Goal: Transaction & Acquisition: Purchase product/service

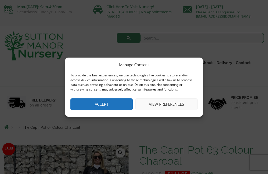
click at [116, 104] on button "Accept" at bounding box center [101, 104] width 62 height 12
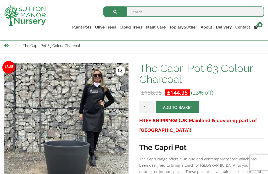
scroll to position [59, 0]
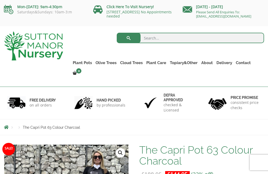
click at [0, 0] on link "The Capri Pots" at bounding box center [0, 0] width 0 height 0
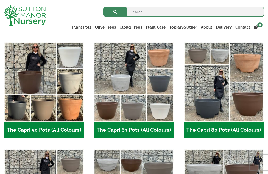
scroll to position [137, 0]
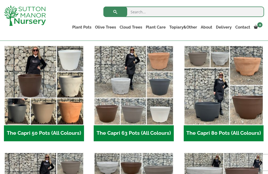
click at [70, 133] on h2 "The Capri 50 Pots (All Colours) (6)" at bounding box center [44, 133] width 80 height 16
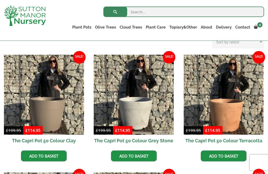
scroll to position [123, 0]
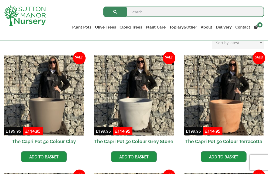
click at [66, 140] on h2 "The Capri Pot 50 Colour Clay" at bounding box center [44, 142] width 80 height 12
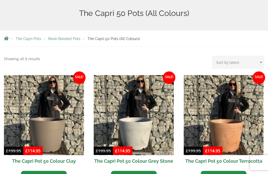
scroll to position [140, 0]
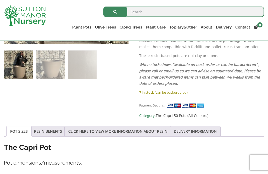
scroll to position [203, 0]
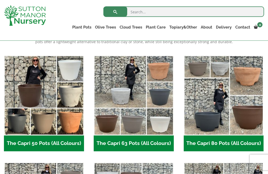
scroll to position [127, 0]
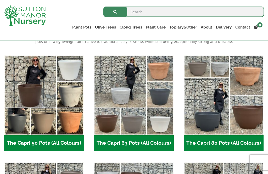
click at [228, 134] on img "Visit product category The Capri 80 Pots (All Colours)" at bounding box center [224, 95] width 80 height 80
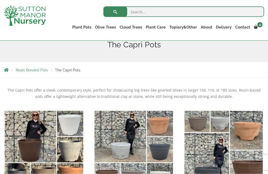
scroll to position [71, 0]
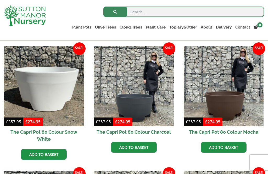
scroll to position [131, 0]
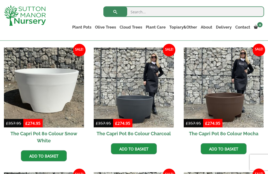
click at [144, 131] on h2 "The Capri Pot 80 Colour Charcoal" at bounding box center [134, 134] width 80 height 12
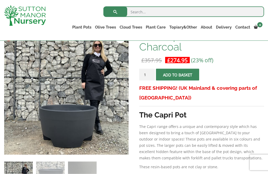
scroll to position [92, 0]
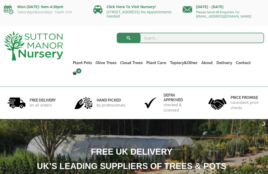
click at [0, 0] on link "The Barolo Pots" at bounding box center [0, 0] width 0 height 0
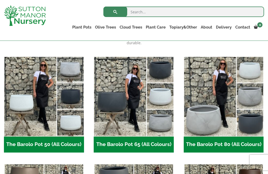
scroll to position [131, 0]
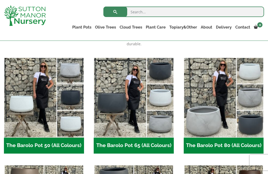
click at [224, 138] on h2 "The Barolo Pot 80 (All Colours) (6)" at bounding box center [224, 146] width 80 height 16
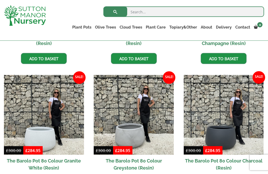
scroll to position [231, 0]
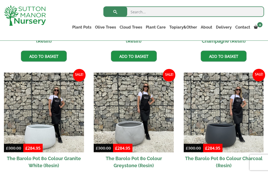
click at [231, 157] on h2 "The Barolo Pot 80 Colour Charcoal (Resin)" at bounding box center [224, 162] width 80 height 19
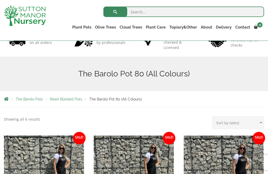
scroll to position [0, 0]
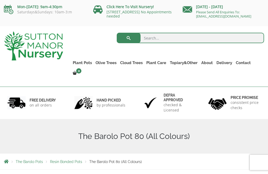
click at [0, 0] on link "The Capri Pots" at bounding box center [0, 0] width 0 height 0
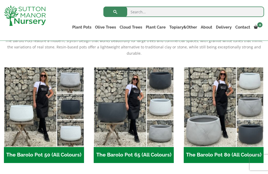
scroll to position [131, 0]
click at [0, 0] on link "The Amalfi Pots" at bounding box center [0, 0] width 0 height 0
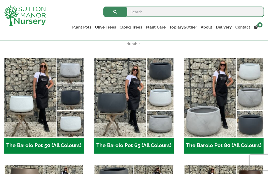
click at [0, 0] on link "The Milan Pots" at bounding box center [0, 0] width 0 height 0
click at [0, 0] on link "The Brunello Pots" at bounding box center [0, 0] width 0 height 0
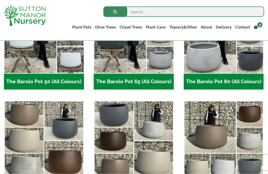
scroll to position [191, 0]
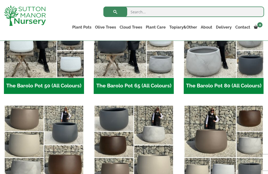
click at [237, 72] on img "Visit product category The Barolo Pot 80 (All Colours)" at bounding box center [224, 38] width 80 height 80
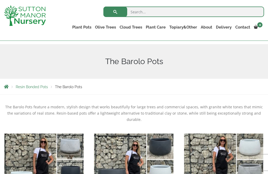
scroll to position [53, 0]
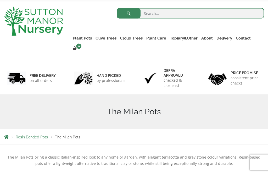
scroll to position [20, 0]
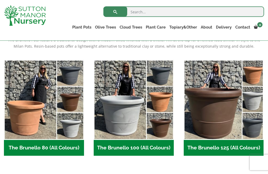
scroll to position [122, 0]
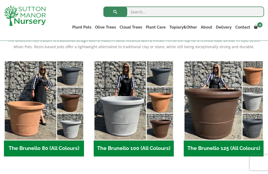
click at [69, 147] on h2 "The Brunello 80 (All Colours) (4)" at bounding box center [44, 149] width 80 height 16
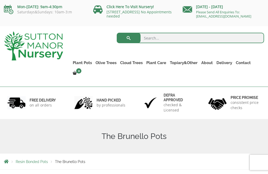
scroll to position [139, 0]
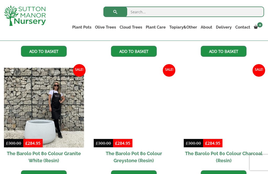
scroll to position [245, 0]
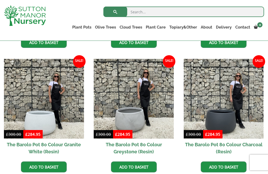
click at [234, 146] on h2 "The Barolo Pot 80 Colour Charcoal (Resin)" at bounding box center [224, 148] width 80 height 19
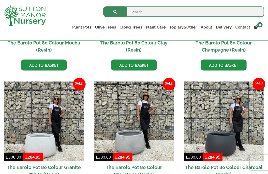
scroll to position [222, 0]
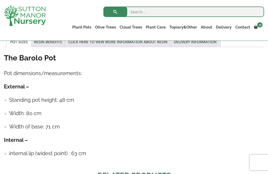
scroll to position [273, 0]
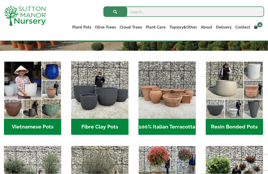
scroll to position [147, 0]
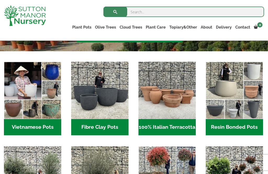
click at [113, 123] on h2 "Fibre Clay Pots (3)" at bounding box center [99, 127] width 57 height 16
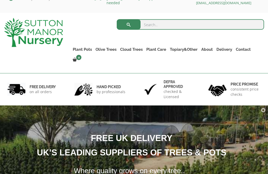
scroll to position [0, 0]
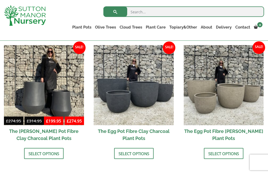
scroll to position [169, 0]
click at [129, 153] on link "Select options" at bounding box center [134, 153] width 40 height 11
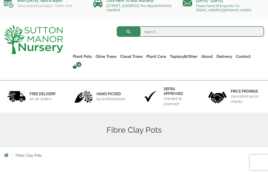
scroll to position [0, 0]
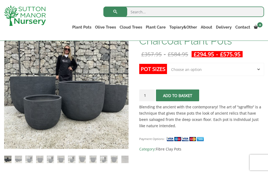
scroll to position [96, 0]
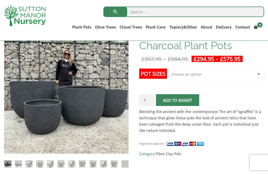
click at [161, 76] on label "Pot Sizes" at bounding box center [153, 74] width 28 height 10
click at [167, 76] on select "Choose an option Click here to buy the 5th To Largest Pot In The Picture Click …" at bounding box center [215, 74] width 97 height 13
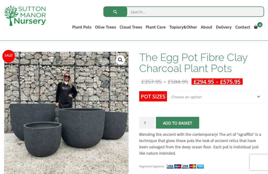
scroll to position [71, 0]
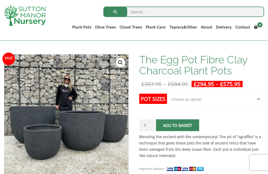
click at [161, 98] on label "Pot Sizes" at bounding box center [153, 99] width 28 height 10
click at [167, 98] on select "Choose an option Click here to buy the 5th To Largest Pot In The Picture Click …" at bounding box center [215, 99] width 97 height 13
select select "Click here to buy the 3rd To Largest Pot In The Picture"
